Goal: Task Accomplishment & Management: Complete application form

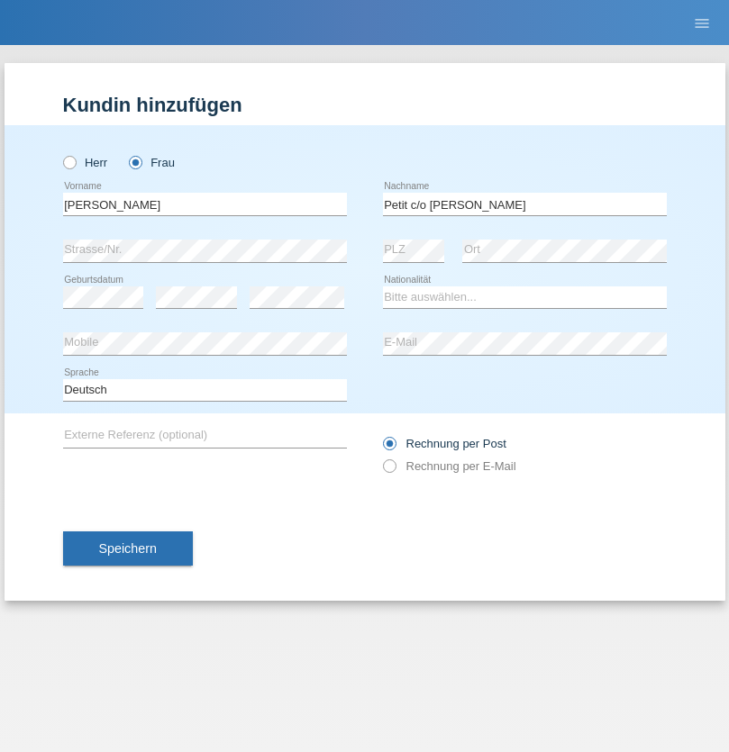
type input "Petit c/o [PERSON_NAME]"
select select "CH"
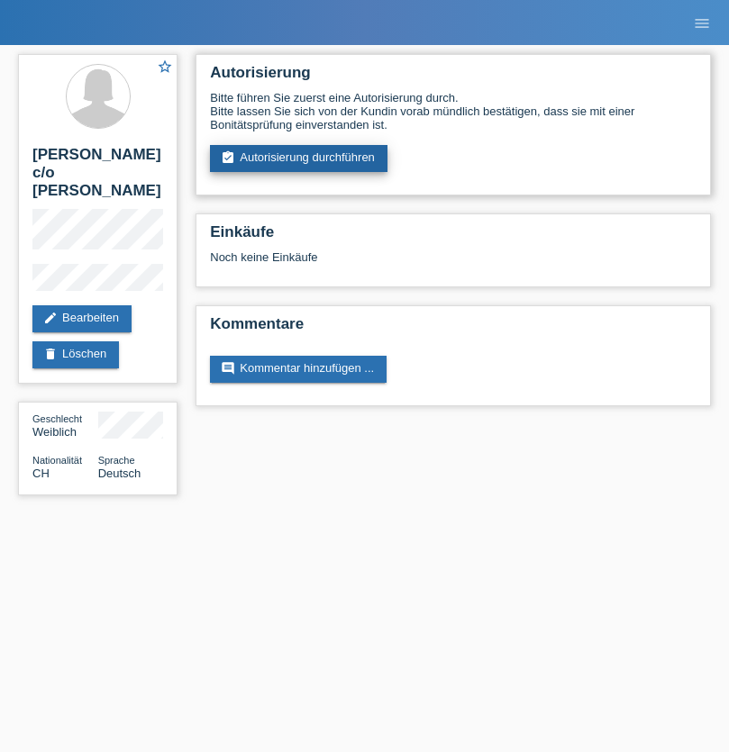
click at [299, 159] on link "assignment_turned_in Autorisierung durchführen" at bounding box center [298, 158] width 177 height 27
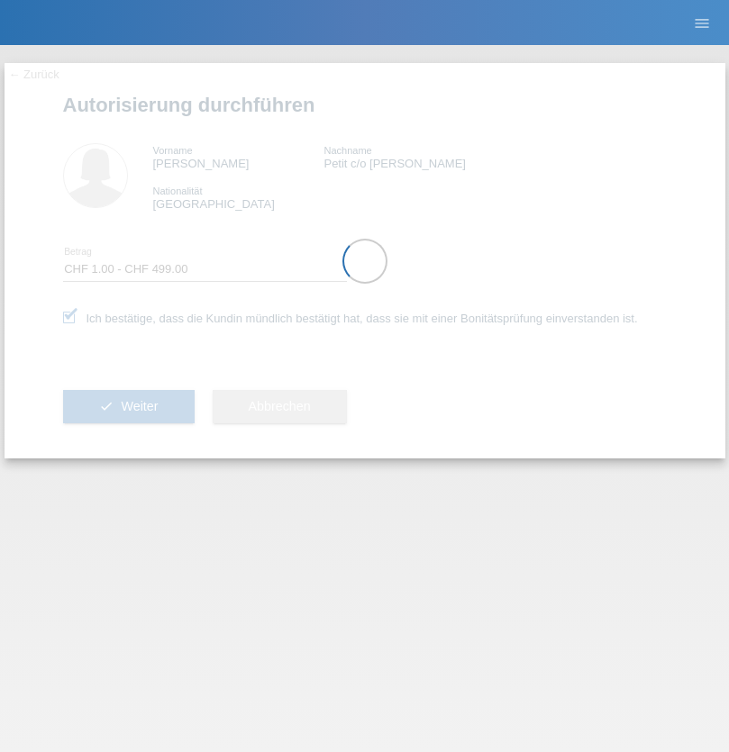
select select "1"
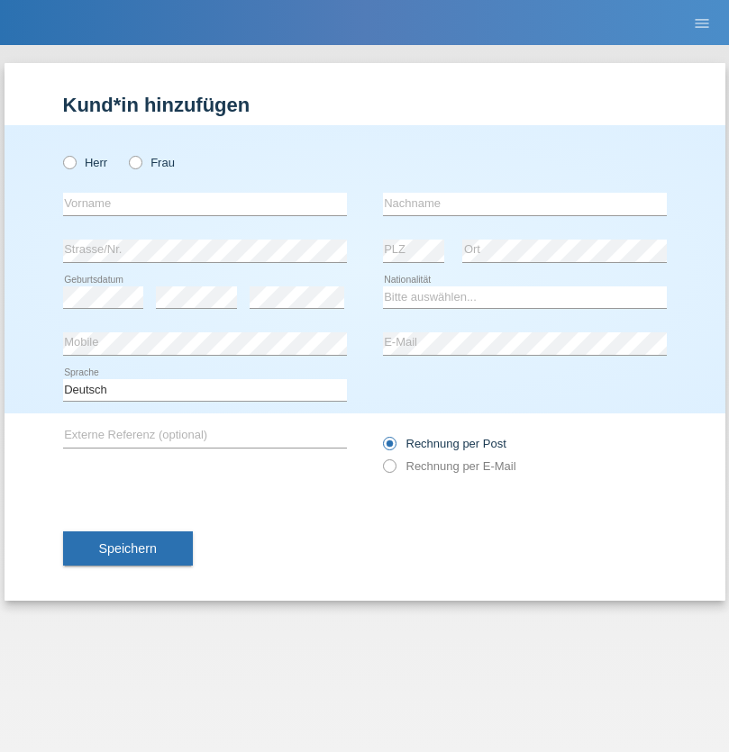
radio input "true"
click at [205, 204] on input "text" at bounding box center [205, 204] width 284 height 23
type input "Charmaine"
click at [524, 204] on input "text" at bounding box center [525, 204] width 284 height 23
type input "Casia"
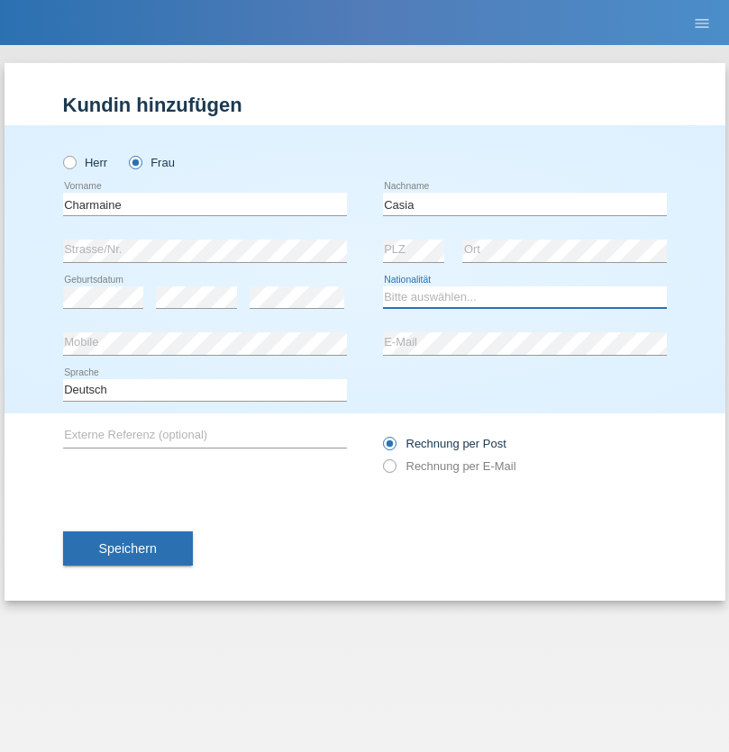
select select "PH"
select select "C"
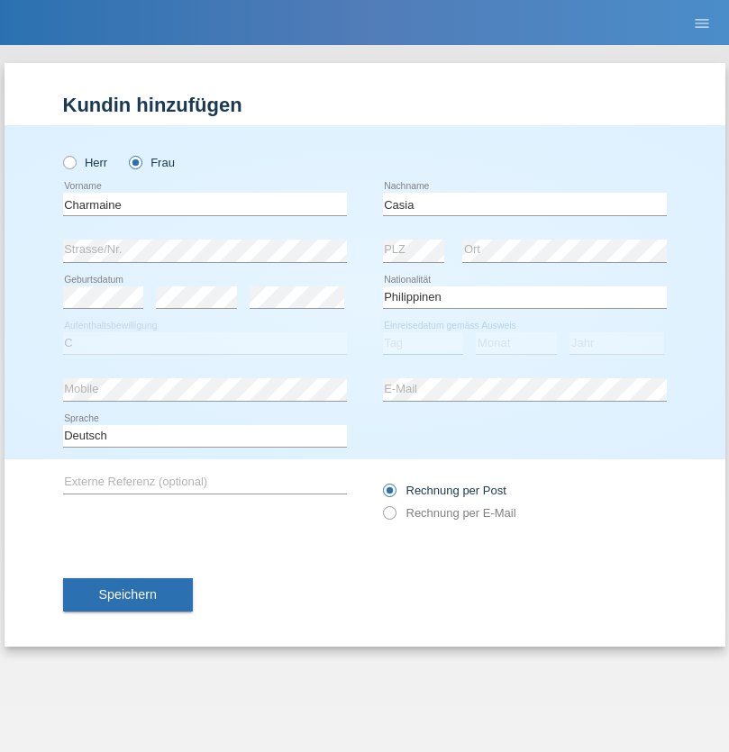
select select "28"
select select "05"
select select "2021"
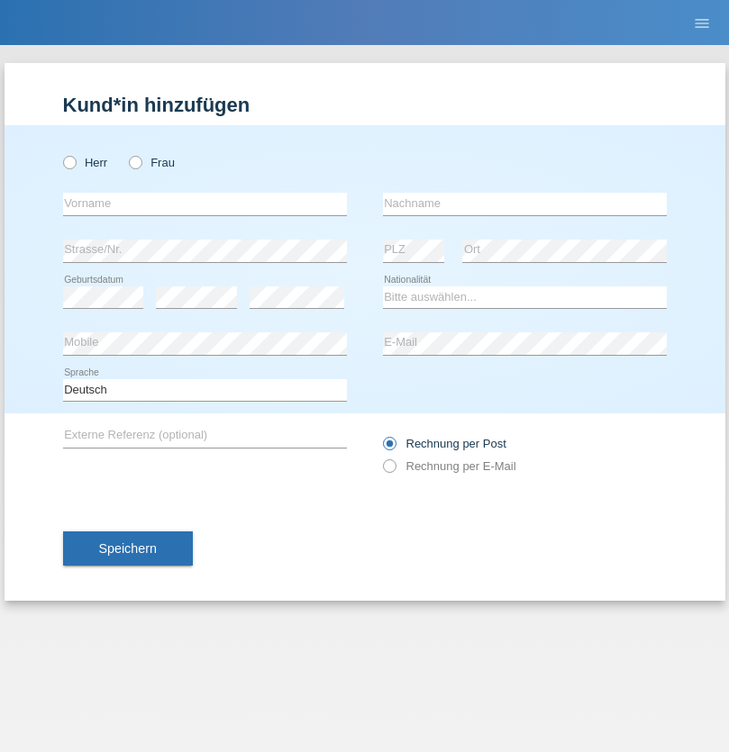
radio input "true"
click at [205, 204] on input "text" at bounding box center [205, 204] width 284 height 23
type input "Sasa"
click at [524, 204] on input "text" at bounding box center [525, 204] width 284 height 23
type input "Petronijevic"
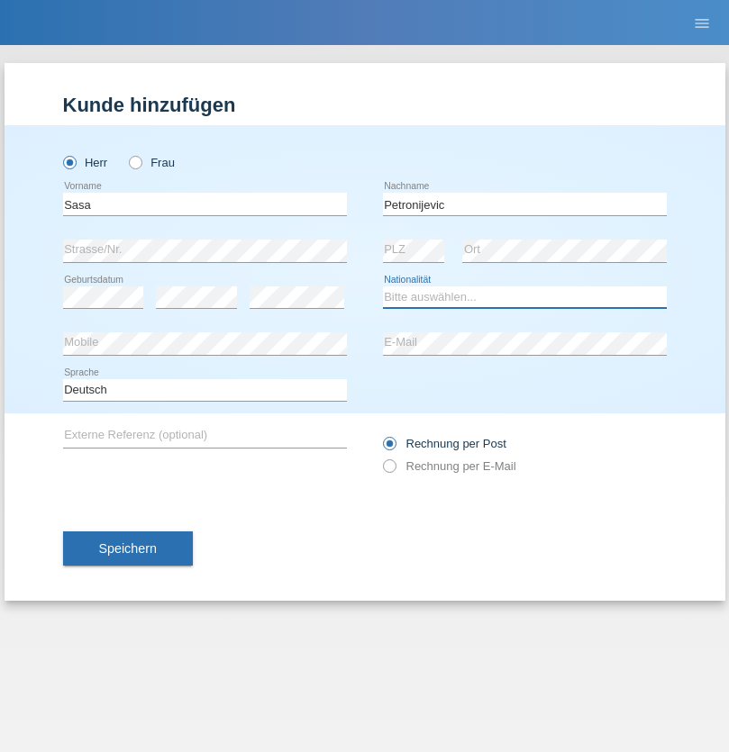
select select "CH"
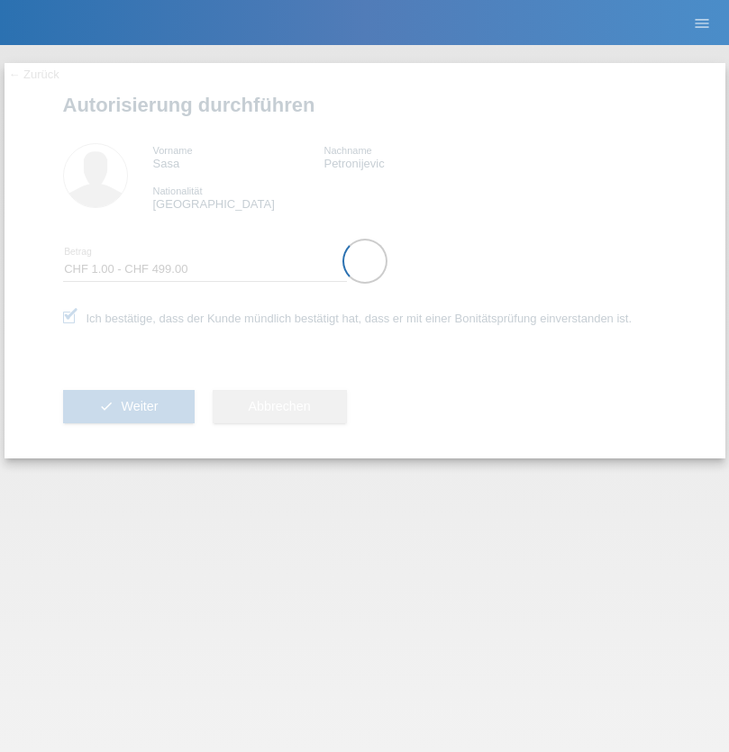
select select "1"
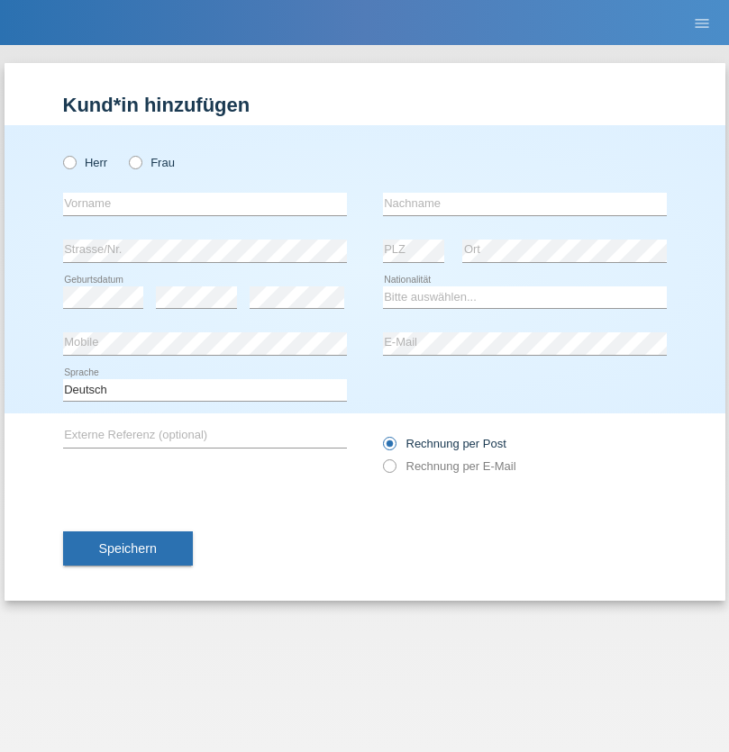
radio input "true"
click at [205, 204] on input "text" at bounding box center [205, 204] width 284 height 23
type input "Charmaine"
click at [524, 204] on input "text" at bounding box center [525, 204] width 284 height 23
type input "Casia"
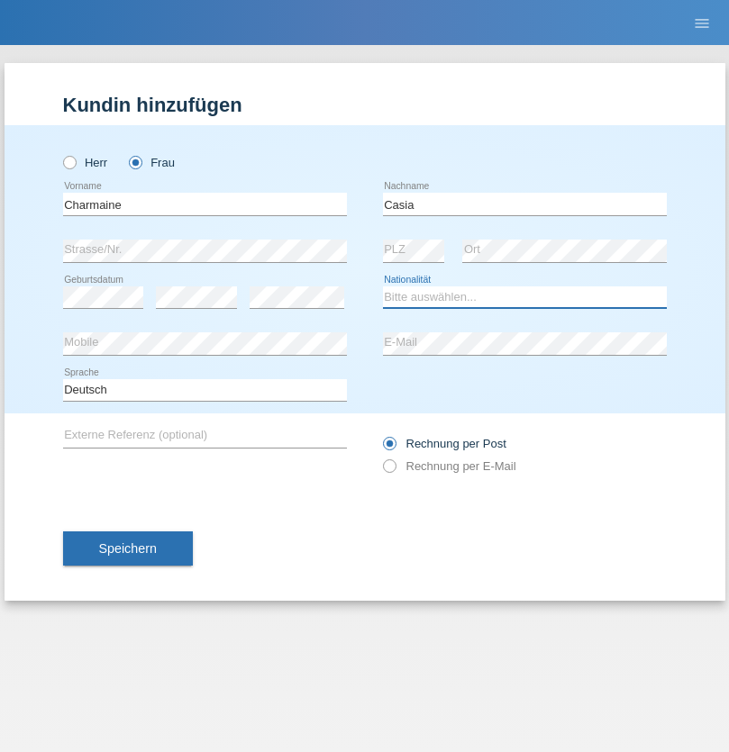
select select "CH"
radio input "true"
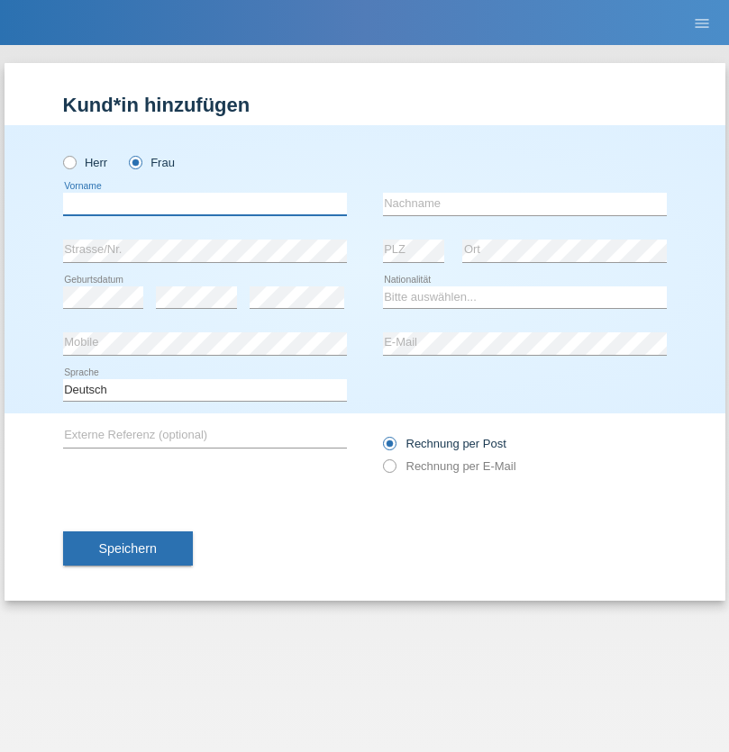
click at [205, 204] on input "text" at bounding box center [205, 204] width 284 height 23
type input "[PERSON_NAME]"
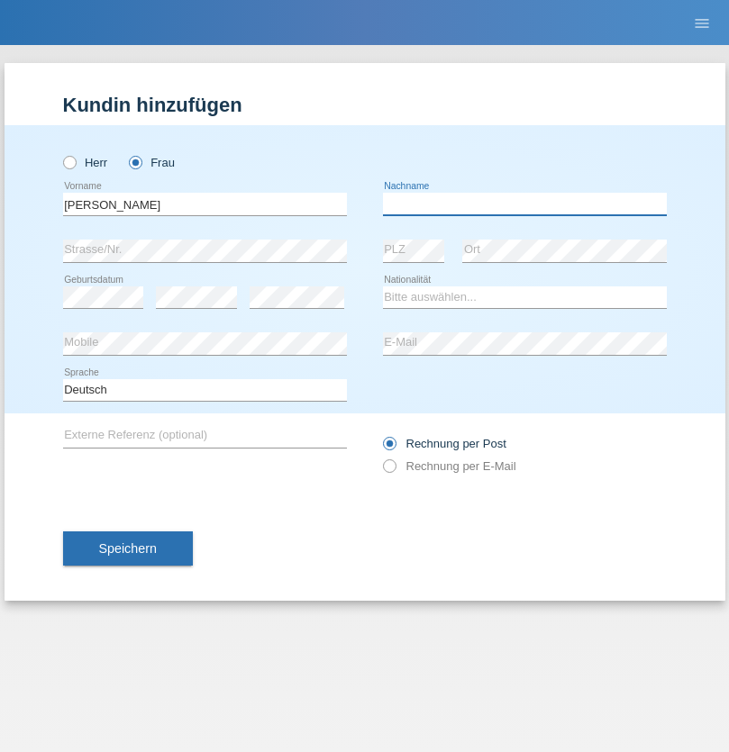
click at [524, 204] on input "text" at bounding box center [525, 204] width 284 height 23
type input "Petronijevic"
select select "RS"
select select "C"
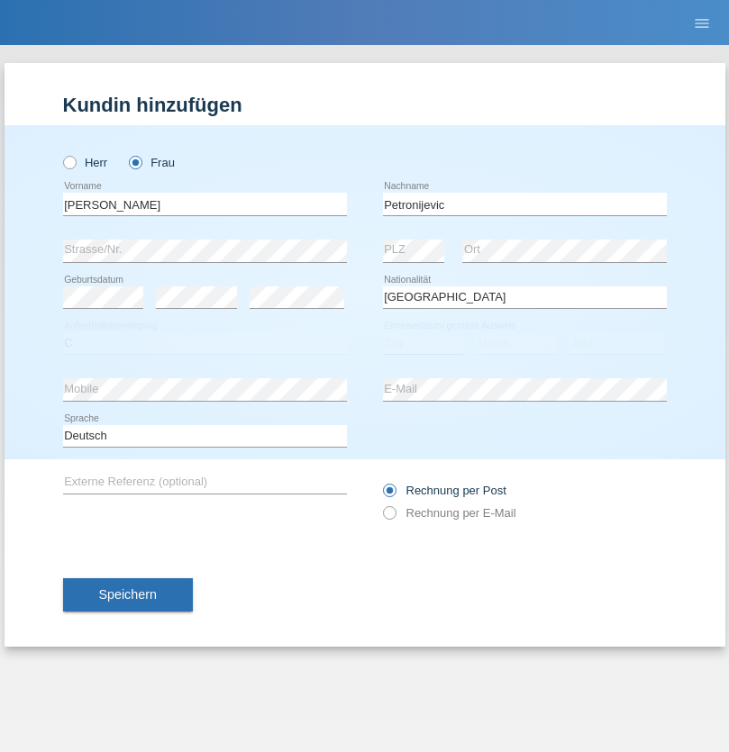
select select "16"
select select "06"
select select "2010"
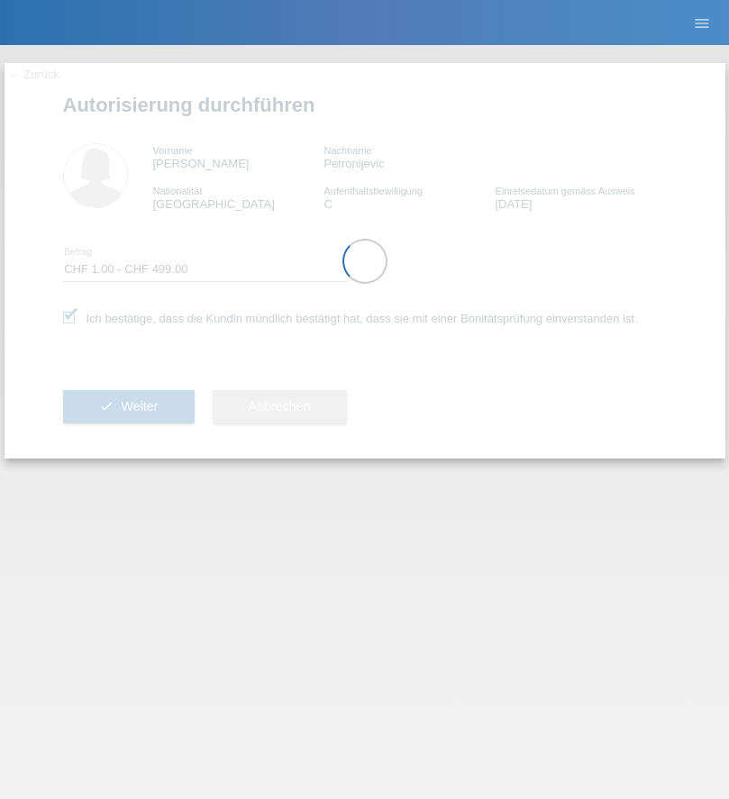
select select "1"
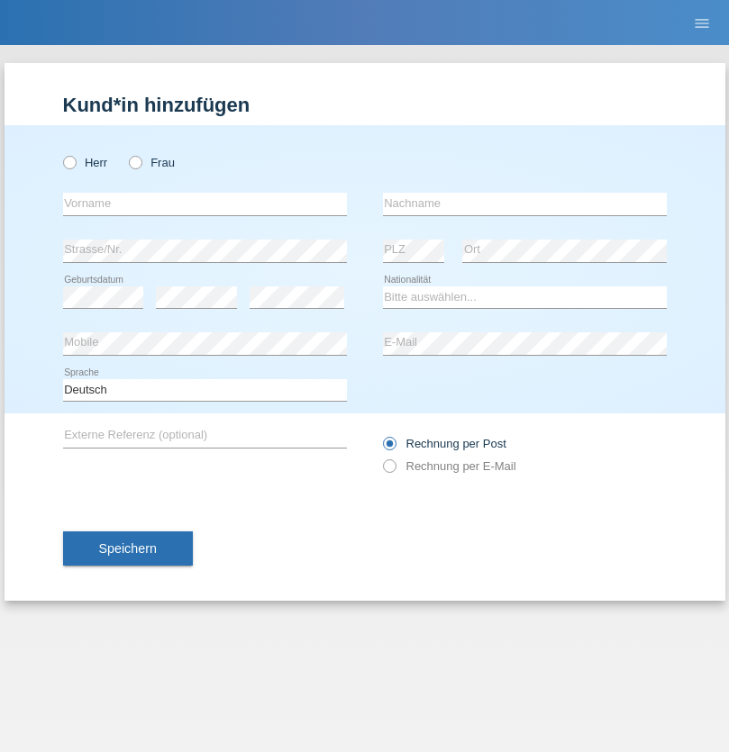
radio input "true"
click at [205, 204] on input "text" at bounding box center [205, 204] width 284 height 23
type input "[PERSON_NAME]"
click at [524, 204] on input "text" at bounding box center [525, 204] width 284 height 23
type input "Fenner"
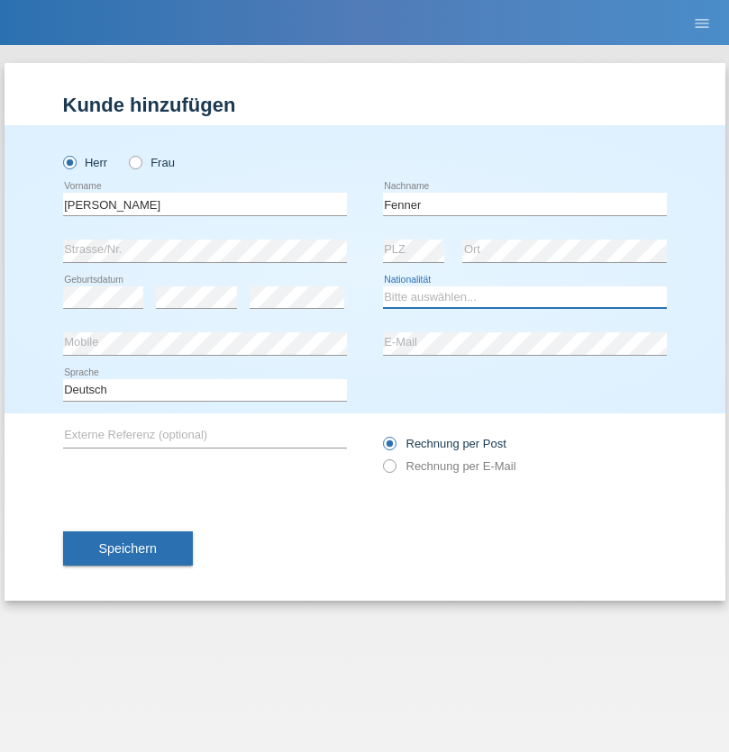
select select "CH"
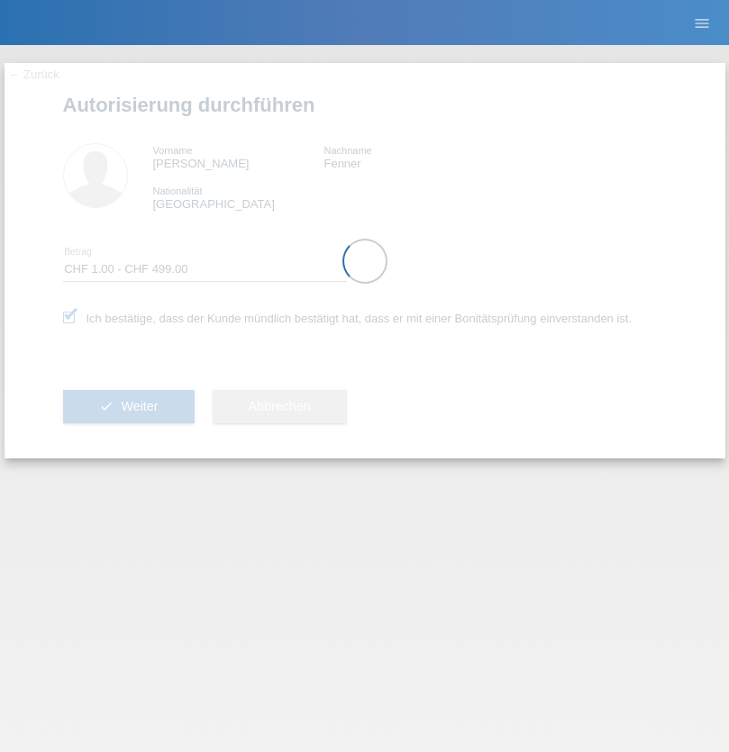
select select "1"
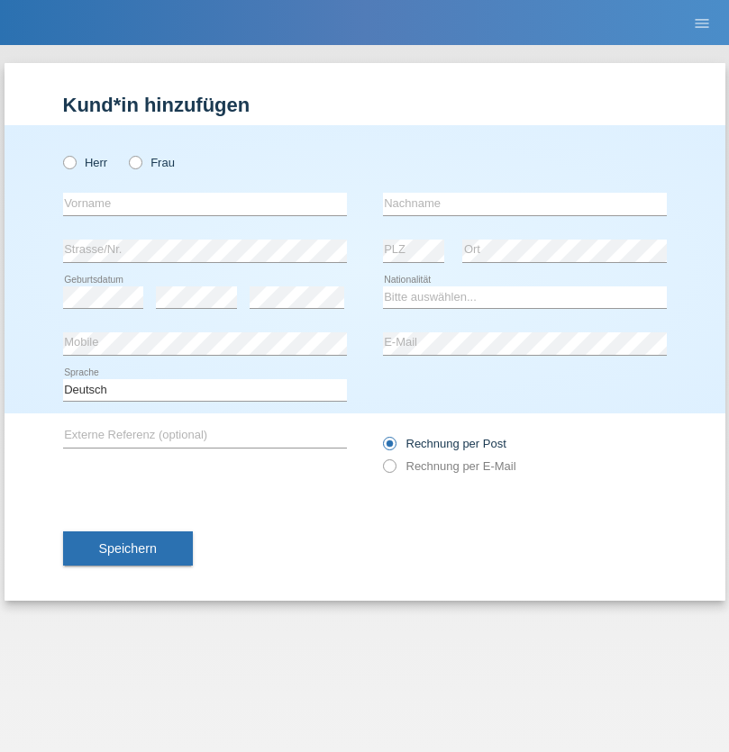
radio input "true"
click at [205, 204] on input "text" at bounding box center [205, 204] width 284 height 23
type input "naime"
click at [524, 204] on input "text" at bounding box center [525, 204] width 284 height 23
type input "llugiqi"
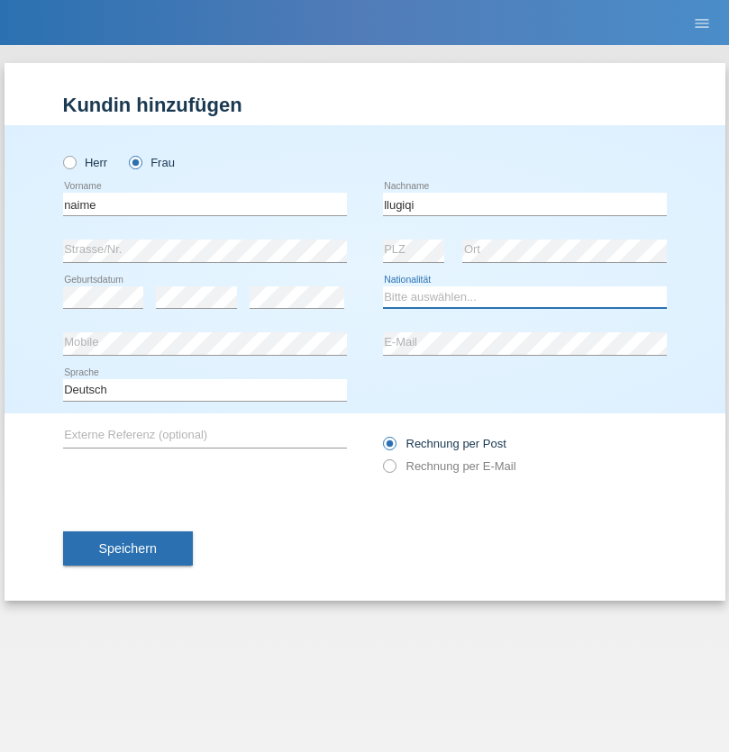
select select "CH"
radio input "true"
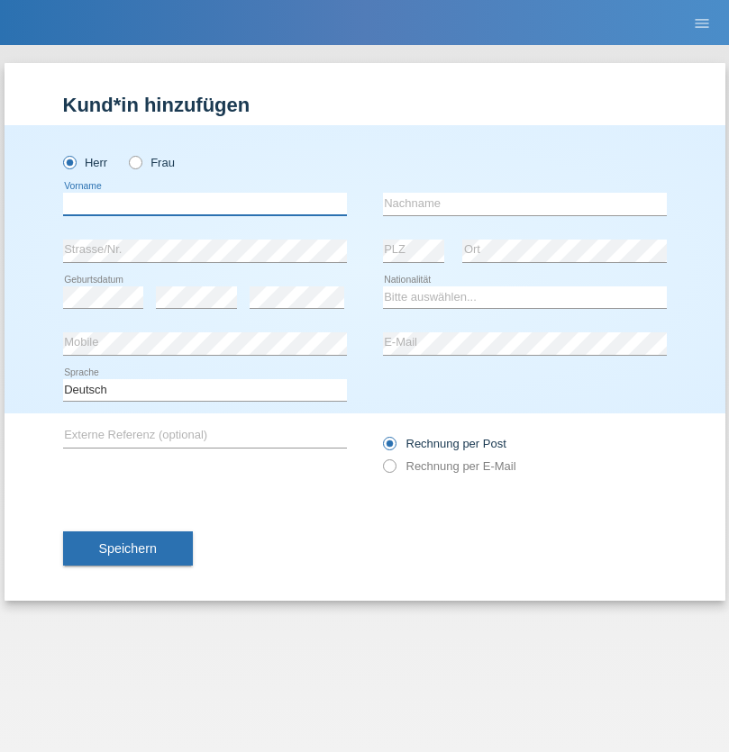
click at [205, 204] on input "text" at bounding box center [205, 204] width 284 height 23
type input "Mustafa"
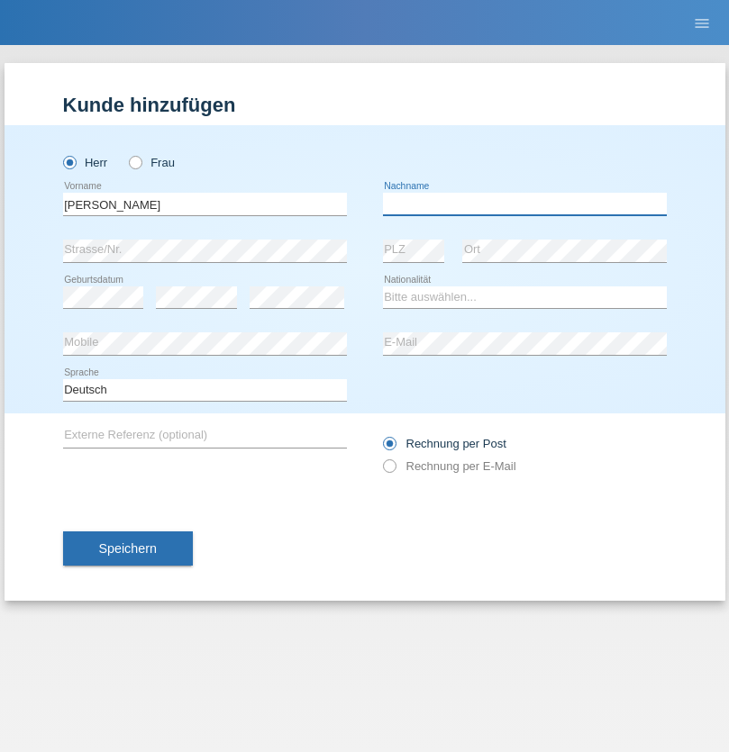
click at [524, 204] on input "text" at bounding box center [525, 204] width 284 height 23
type input "Sokol"
select select "XK"
select select "C"
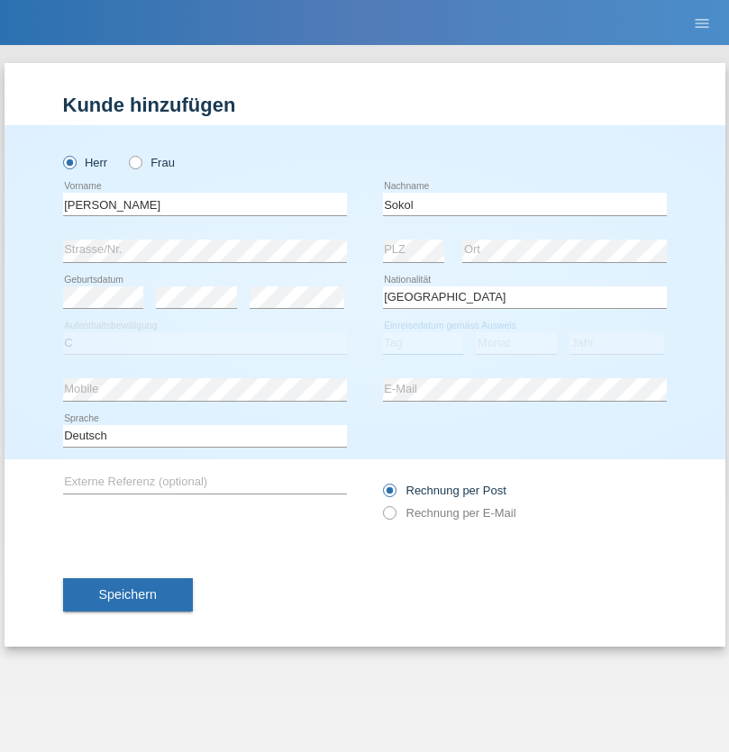
select select "02"
select select "08"
select select "1988"
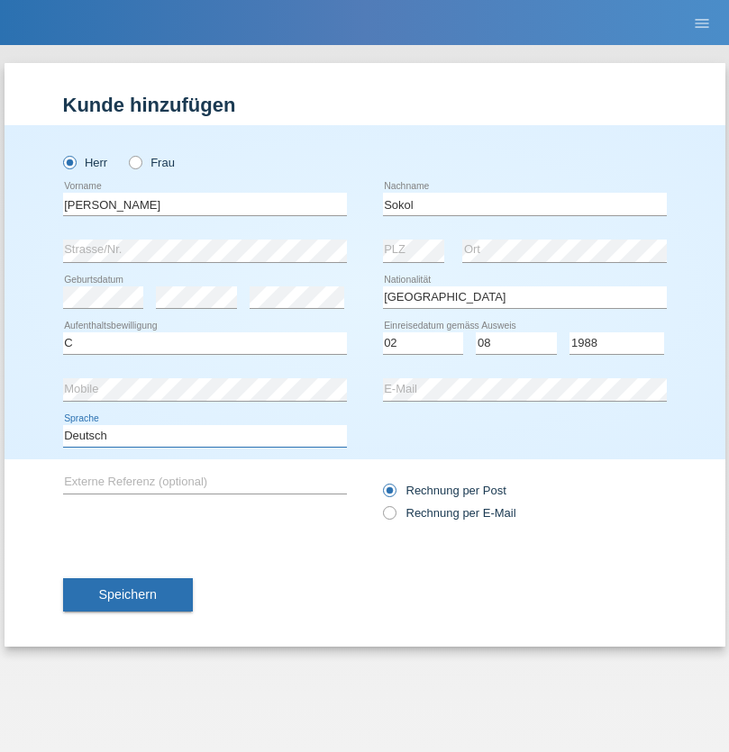
select select "en"
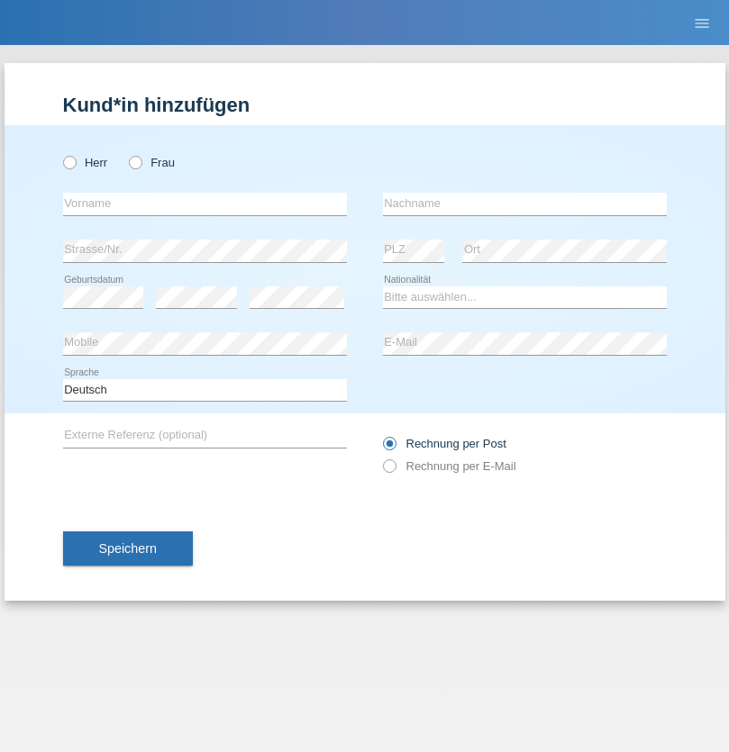
radio input "true"
click at [205, 204] on input "text" at bounding box center [205, 204] width 284 height 23
type input "[PERSON_NAME]"
click at [524, 204] on input "text" at bounding box center [525, 204] width 284 height 23
type input "Sokol"
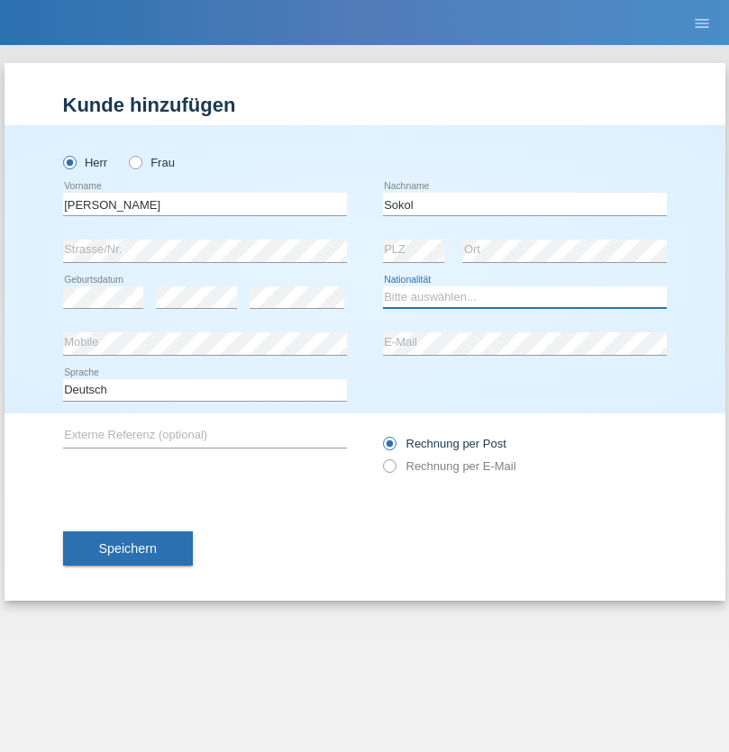
select select "XK"
select select "C"
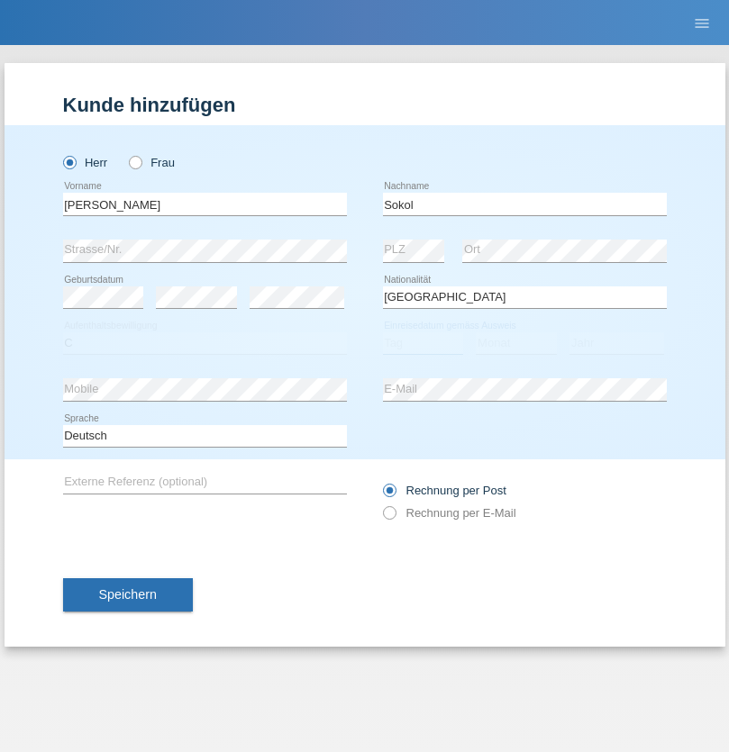
select select "02"
select select "08"
select select "1988"
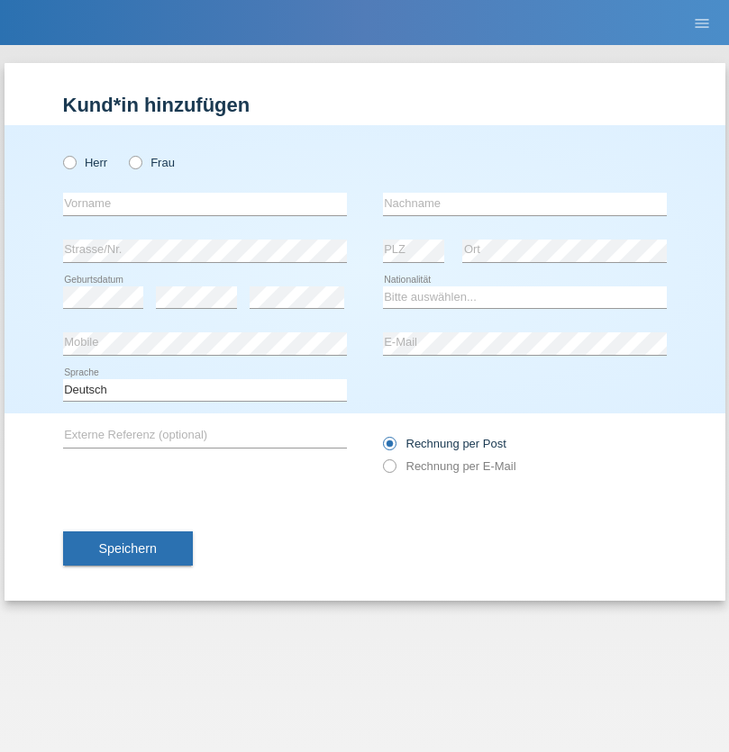
radio input "true"
click at [205, 204] on input "text" at bounding box center [205, 204] width 284 height 23
type input "Shanas"
click at [524, 204] on input "text" at bounding box center [525, 204] width 284 height 23
type input "Baranati"
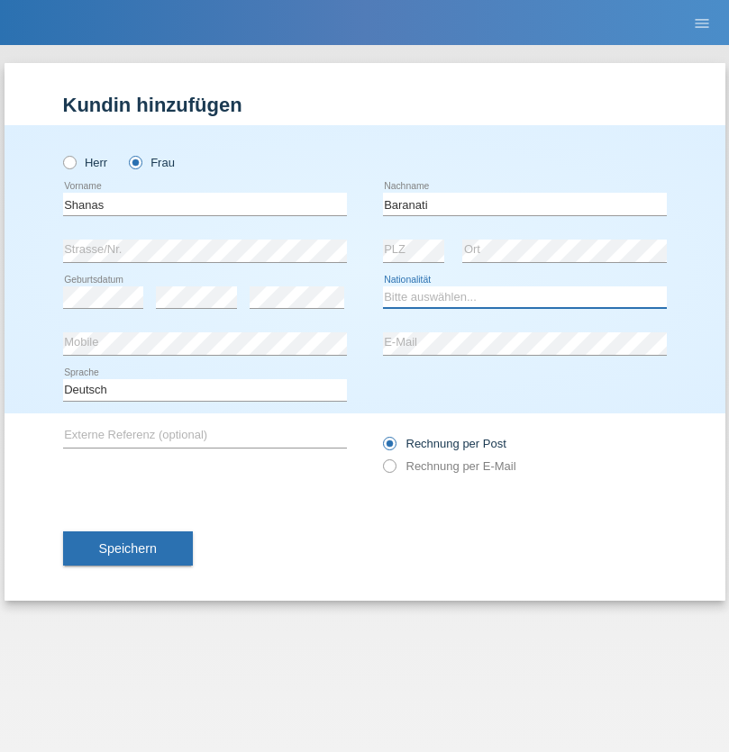
select select "CH"
radio input "true"
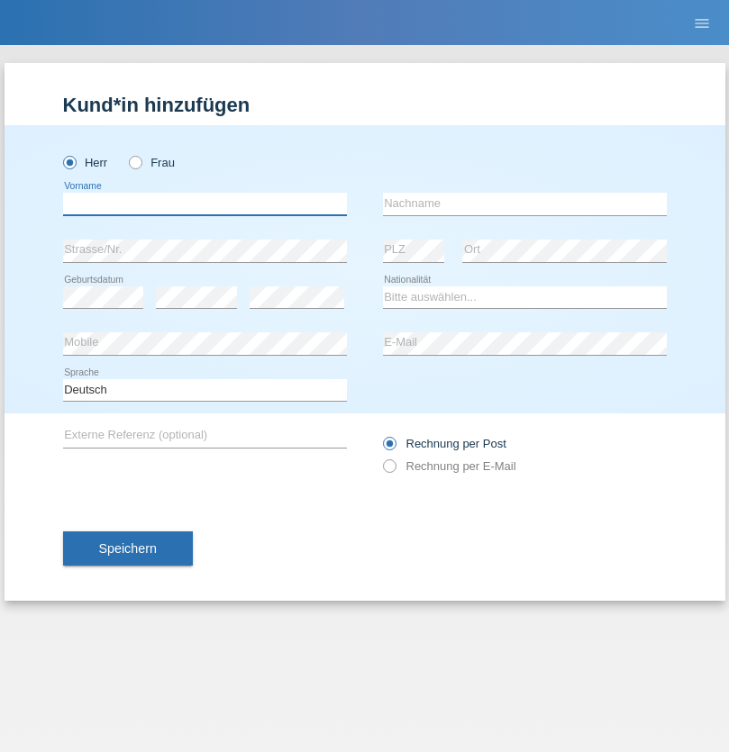
click at [205, 204] on input "text" at bounding box center [205, 204] width 284 height 23
type input "[PERSON_NAME]"
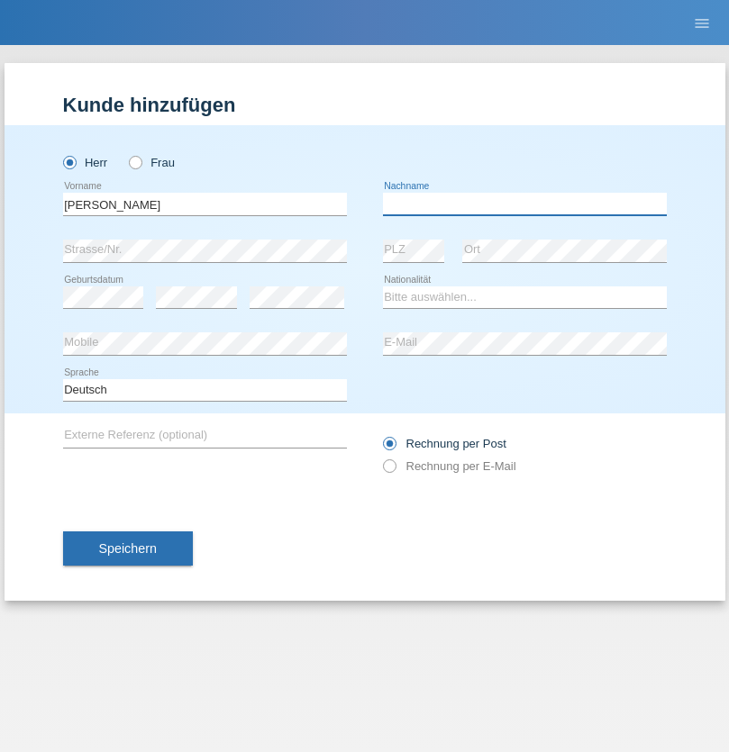
click at [524, 204] on input "text" at bounding box center [525, 204] width 284 height 23
type input "[PERSON_NAME]"
select select "PL"
select select "C"
select select "11"
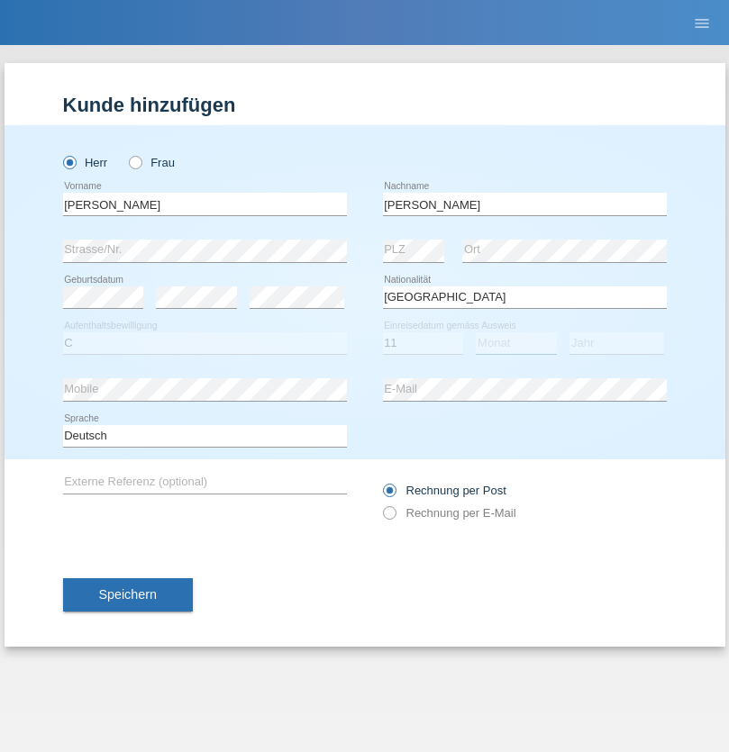
select select "01"
select select "2007"
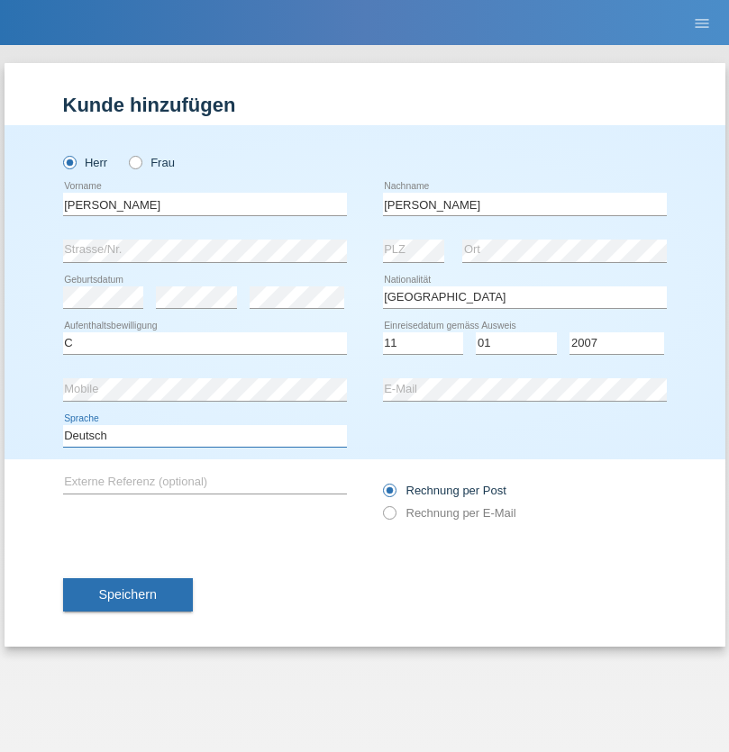
select select "en"
